Goal: Information Seeking & Learning: Learn about a topic

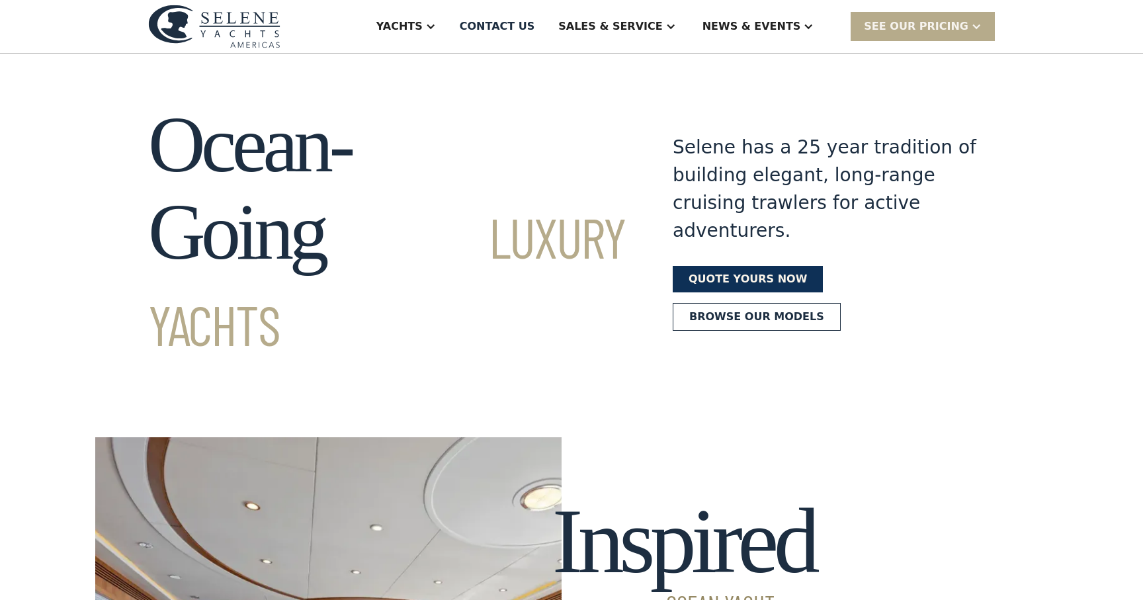
click at [713, 266] on link "Quote yours now" at bounding box center [748, 279] width 150 height 26
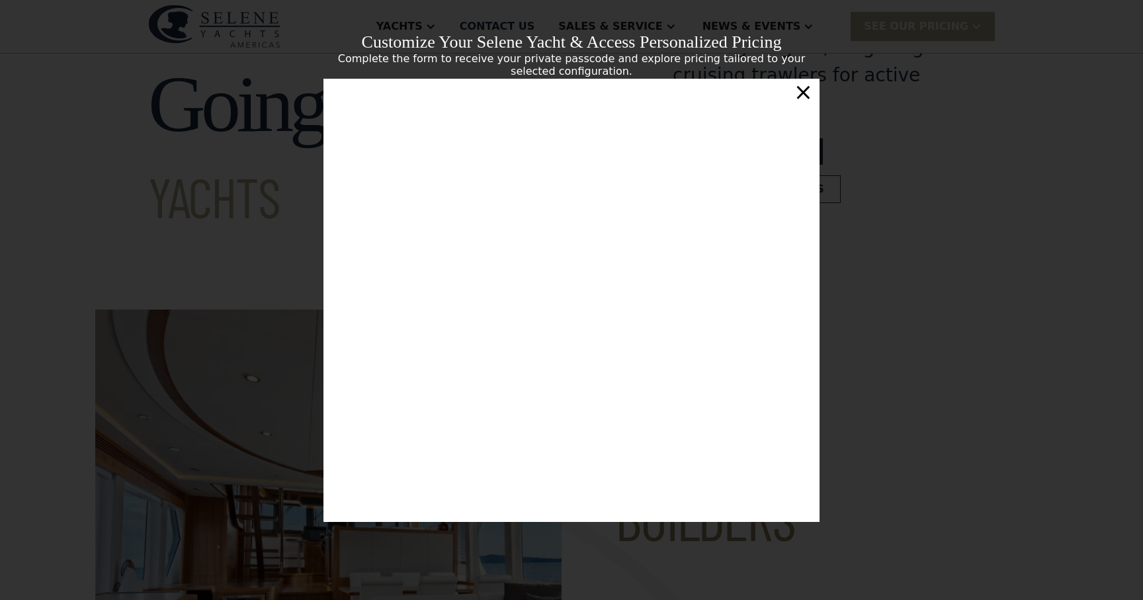
scroll to position [183, 0]
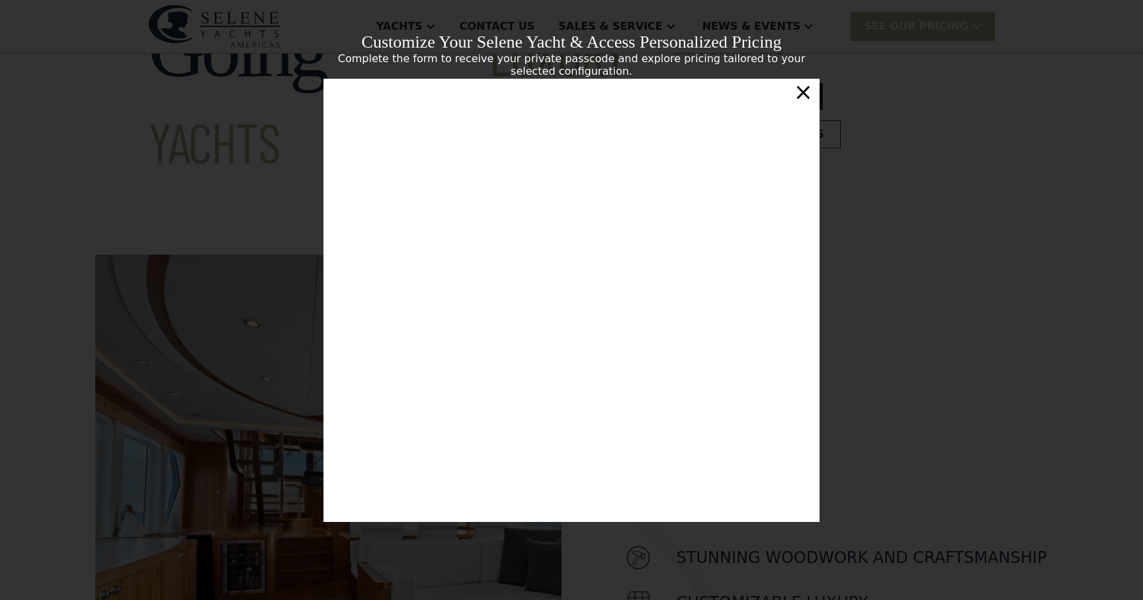
click at [807, 94] on div "×" at bounding box center [803, 92] width 19 height 26
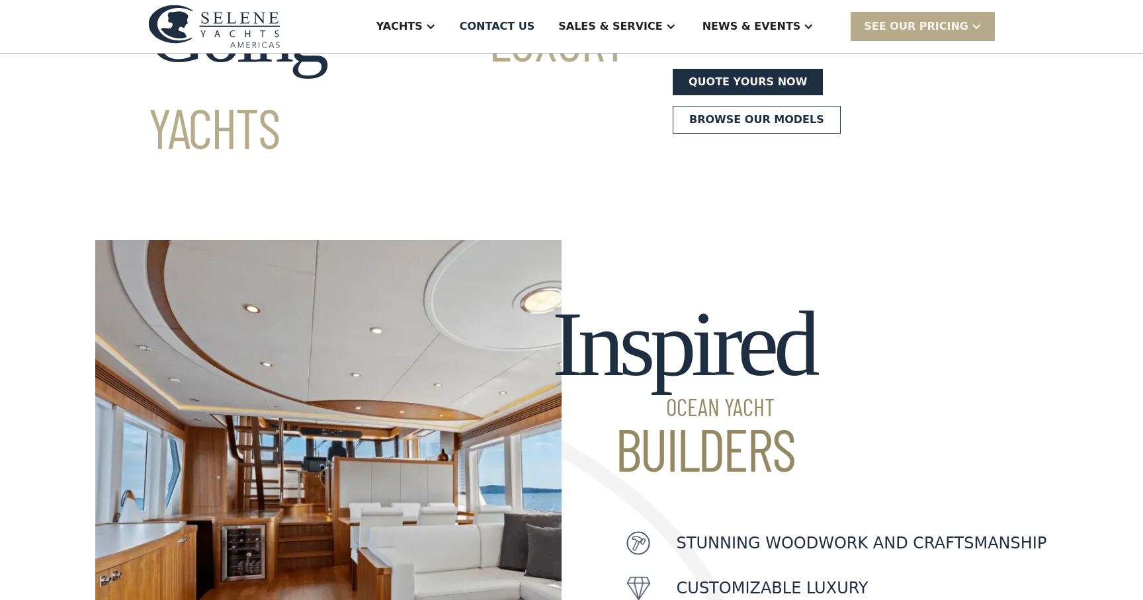
scroll to position [204, 0]
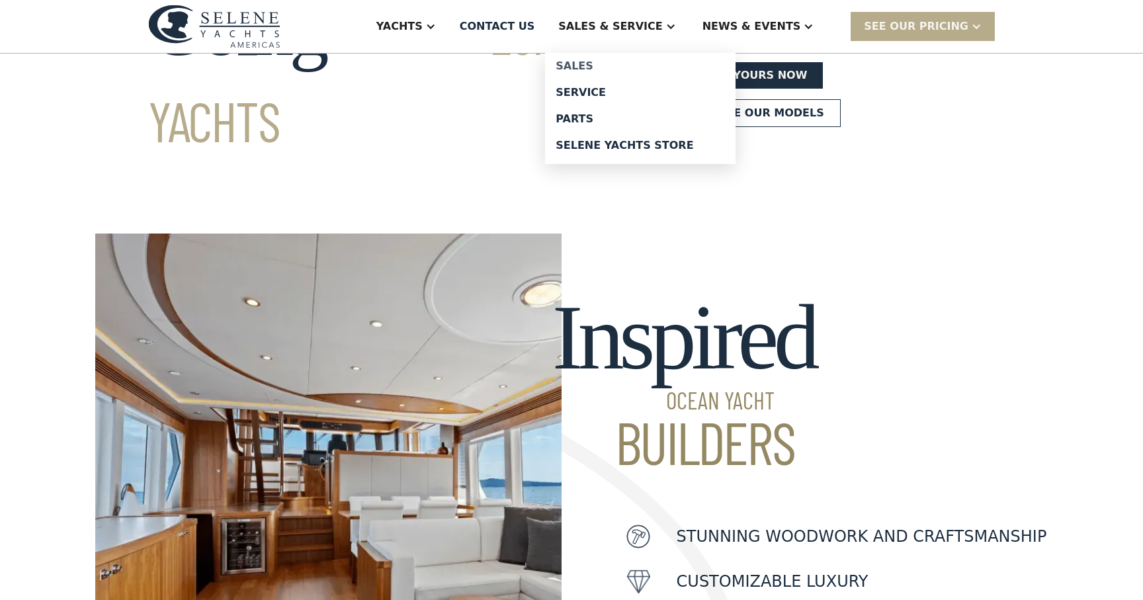
click at [621, 64] on div "Sales" at bounding box center [640, 66] width 169 height 11
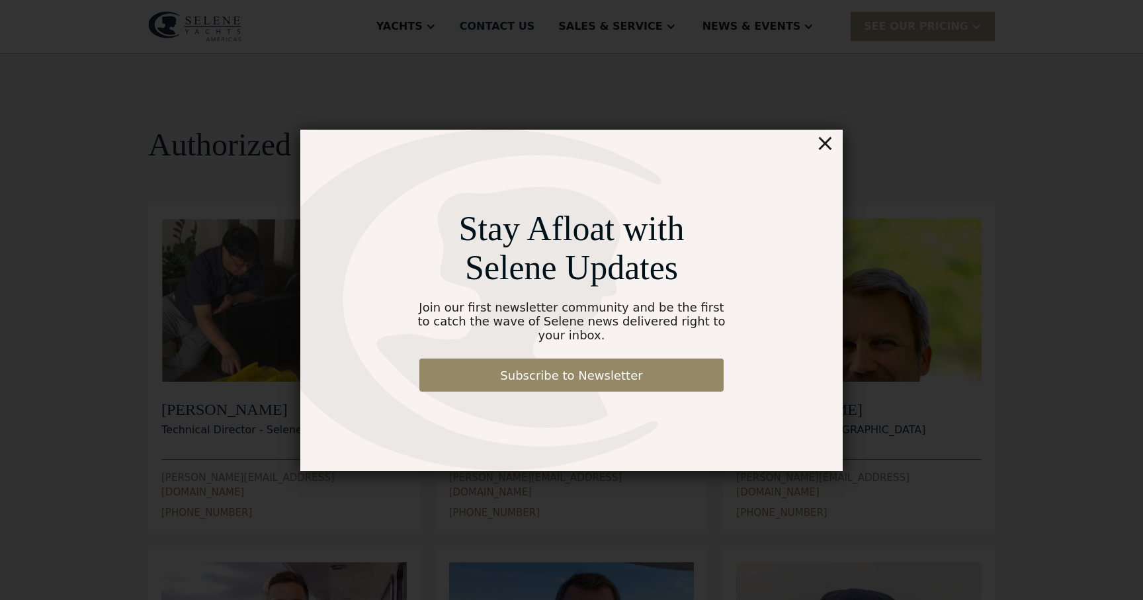
click at [823, 153] on div "×" at bounding box center [825, 143] width 19 height 26
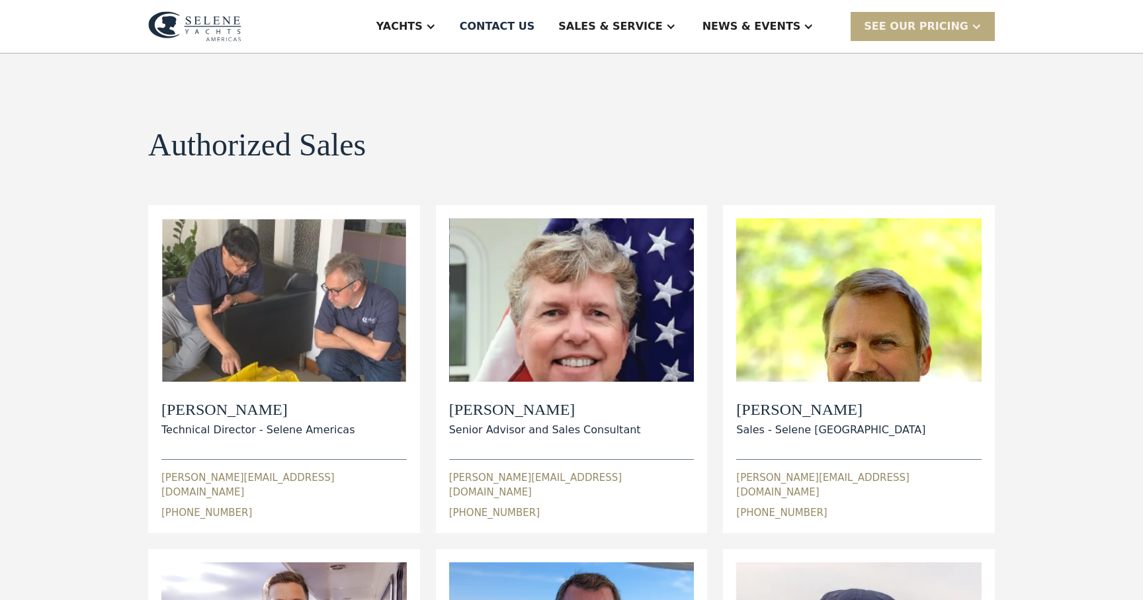
click at [906, 34] on div "SEE Our Pricing" at bounding box center [916, 27] width 105 height 16
click at [908, 56] on link "Get a PASSCODE" at bounding box center [940, 55] width 178 height 29
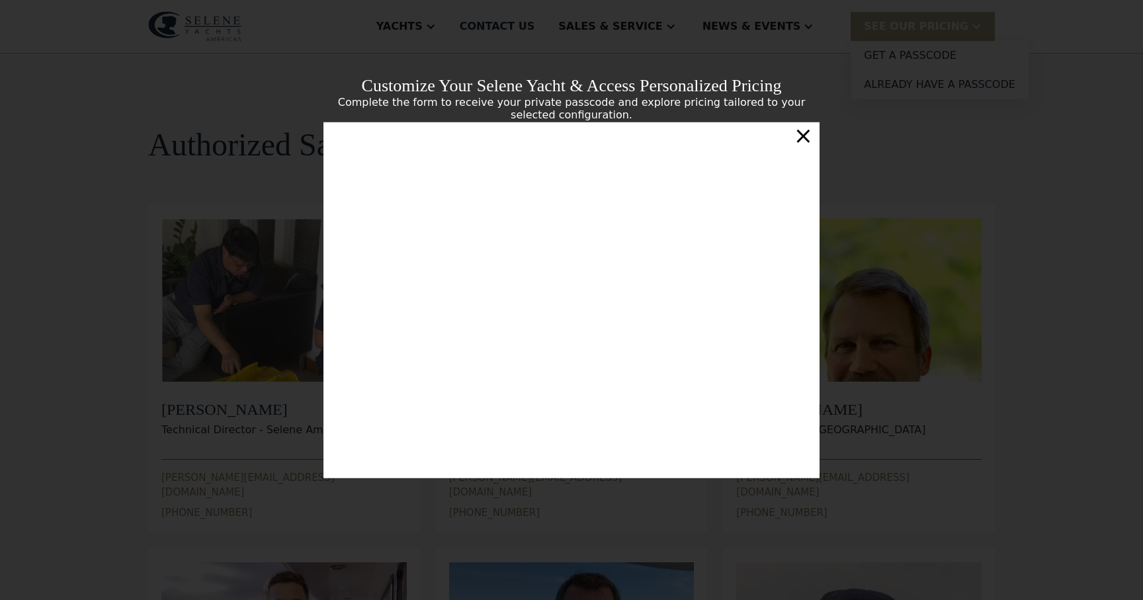
click at [803, 142] on div "×" at bounding box center [803, 135] width 19 height 26
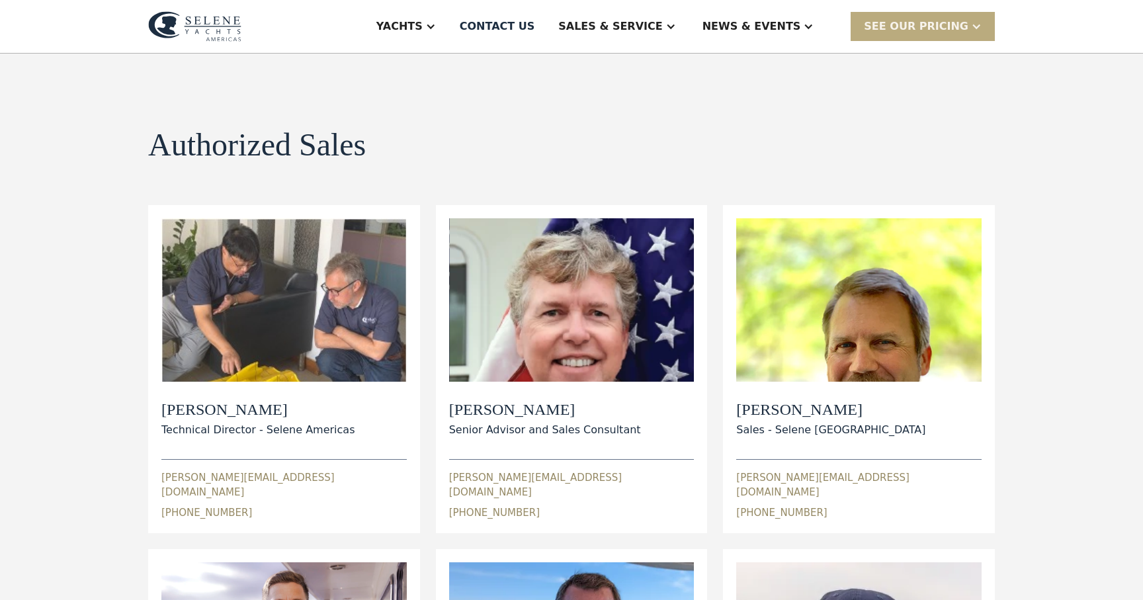
click at [918, 27] on div "SEE Our Pricing" at bounding box center [916, 27] width 105 height 16
click at [916, 92] on link "Already have a passcode" at bounding box center [940, 84] width 178 height 29
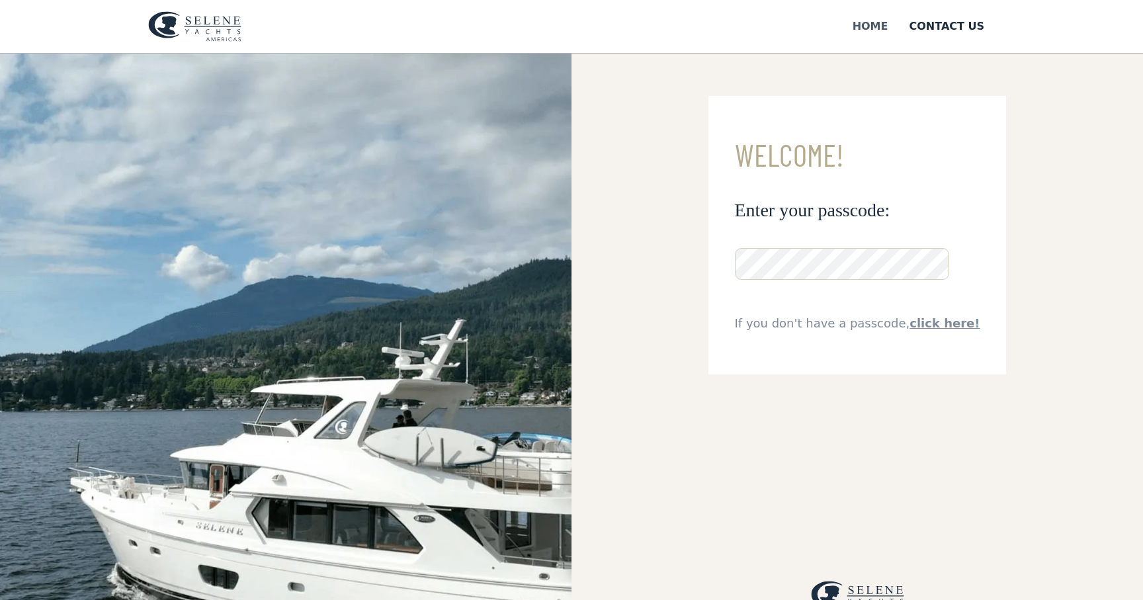
click at [875, 26] on div "Home" at bounding box center [871, 27] width 36 height 16
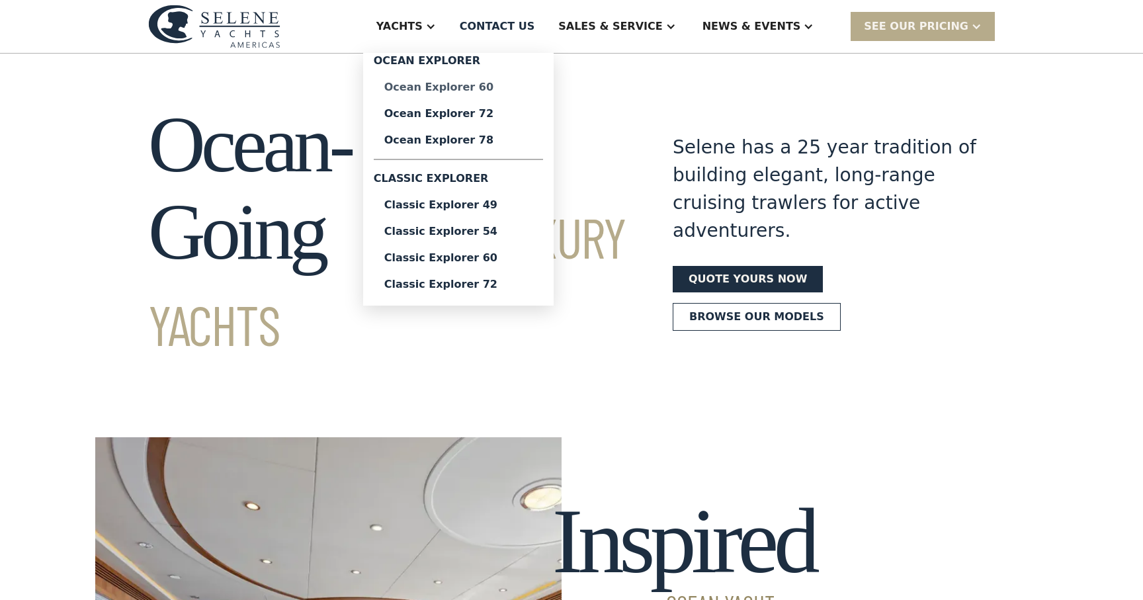
click at [473, 86] on div "Ocean Explorer 60" at bounding box center [458, 87] width 148 height 11
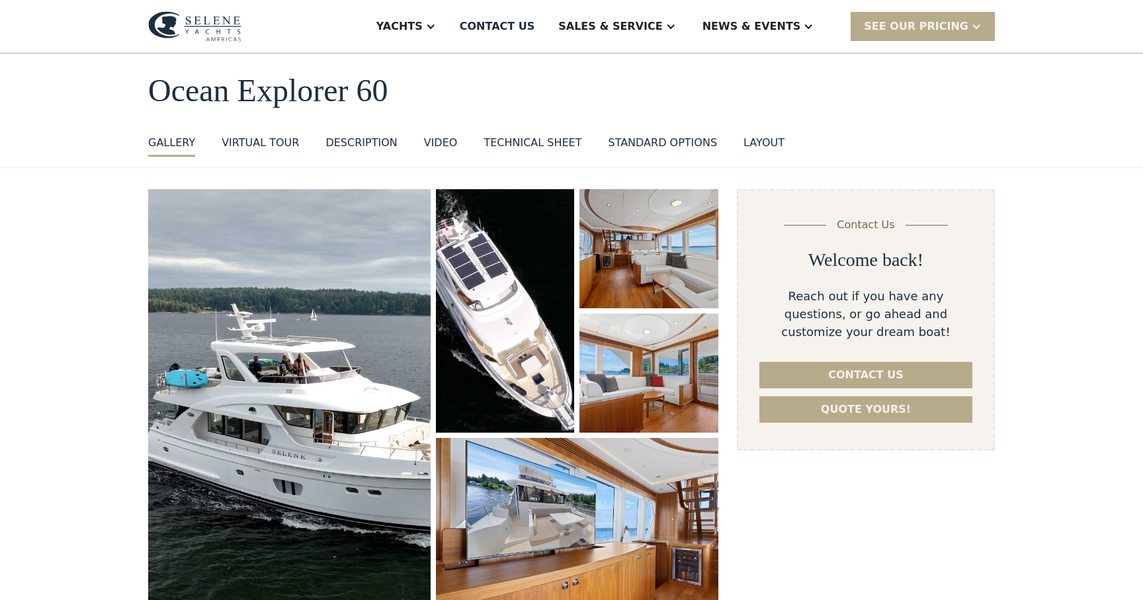
scroll to position [54, 0]
click at [636, 147] on div "standard options" at bounding box center [662, 144] width 109 height 16
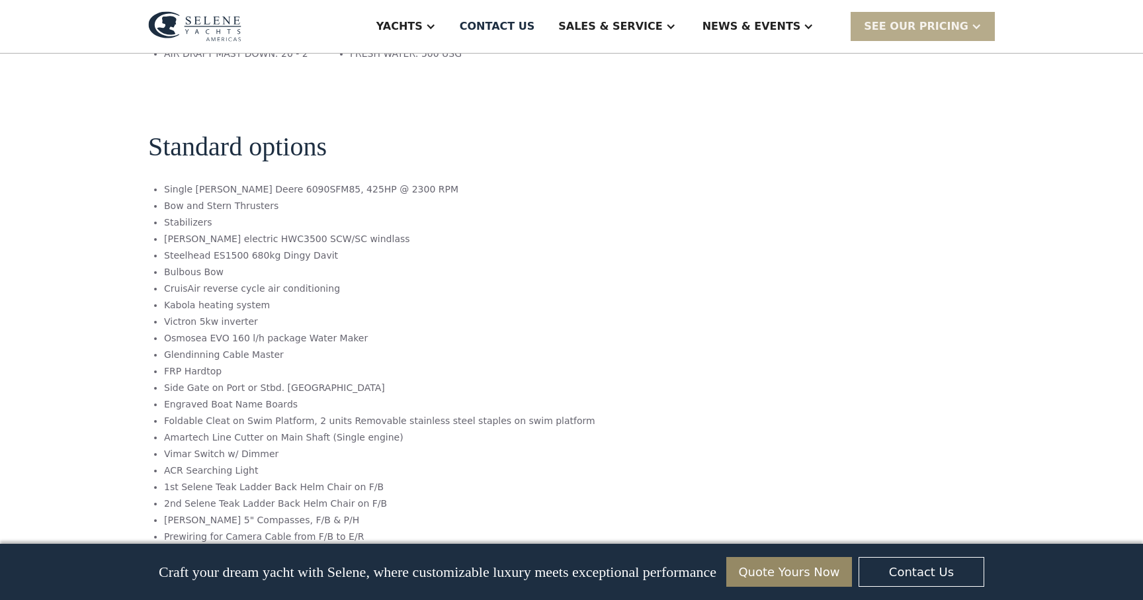
scroll to position [2305, 0]
